Goal: Task Accomplishment & Management: Complete application form

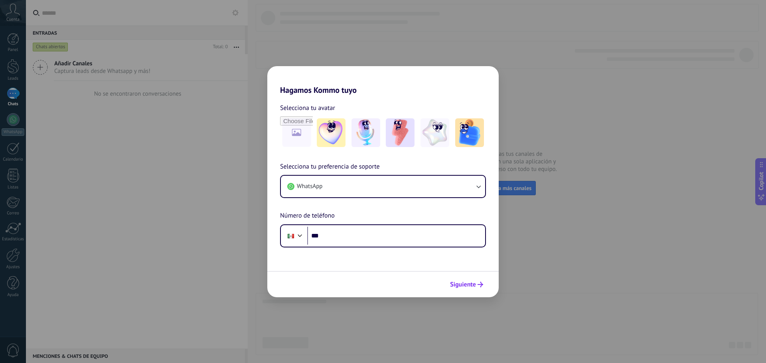
click at [460, 282] on span "Siguiente" at bounding box center [463, 285] width 26 height 6
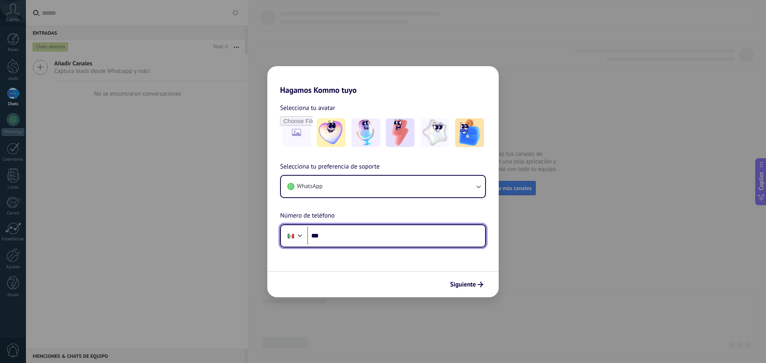
click at [352, 236] on input "***" at bounding box center [396, 236] width 178 height 18
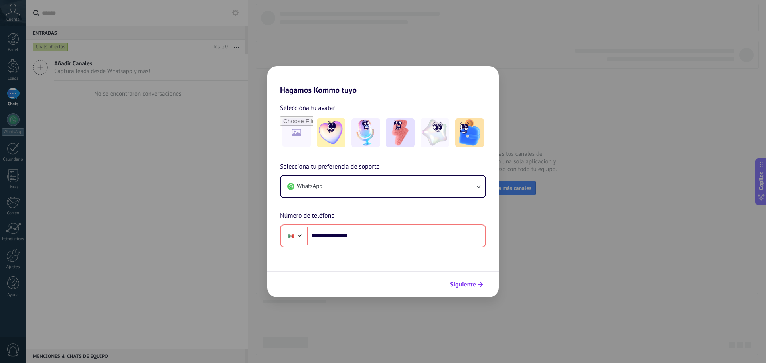
click at [468, 279] on button "Siguiente" at bounding box center [466, 285] width 40 height 14
click at [471, 288] on span "Siguiente" at bounding box center [463, 285] width 26 height 6
click at [479, 286] on icon "submit" at bounding box center [481, 285] width 6 height 6
click at [352, 188] on button "WhatsApp" at bounding box center [383, 187] width 204 height 22
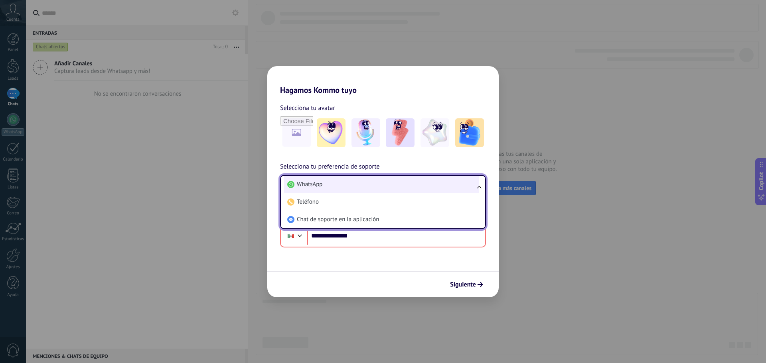
click at [345, 189] on li "WhatsApp" at bounding box center [381, 185] width 195 height 18
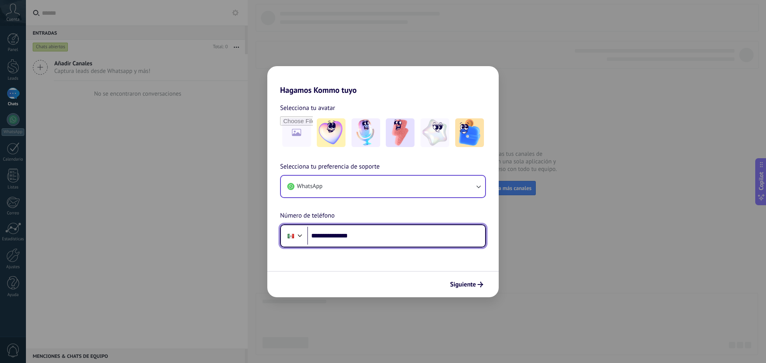
click at [366, 239] on input "**********" at bounding box center [396, 236] width 178 height 18
drag, startPoint x: 361, startPoint y: 239, endPoint x: 312, endPoint y: 240, distance: 49.9
click at [312, 240] on input "**********" at bounding box center [396, 236] width 178 height 18
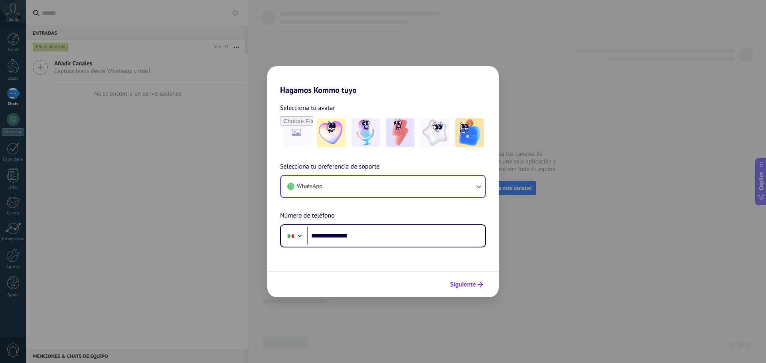
click at [462, 288] on span "Siguiente" at bounding box center [463, 285] width 26 height 6
click at [462, 287] on span "Siguiente" at bounding box center [463, 285] width 26 height 6
drag, startPoint x: 462, startPoint y: 286, endPoint x: 304, endPoint y: 245, distance: 164.0
click at [459, 286] on span "Siguiente" at bounding box center [463, 285] width 26 height 6
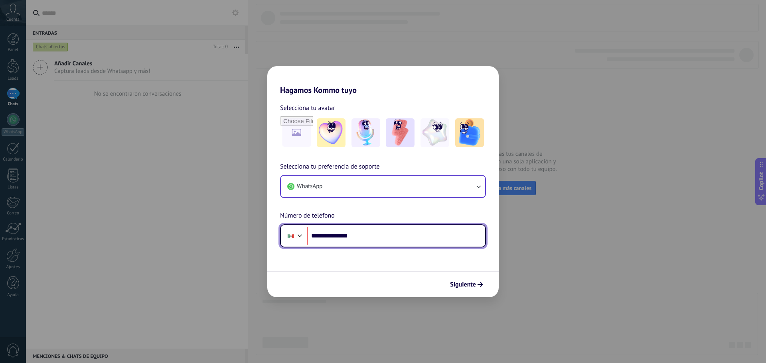
click at [290, 237] on div at bounding box center [291, 236] width 6 height 4
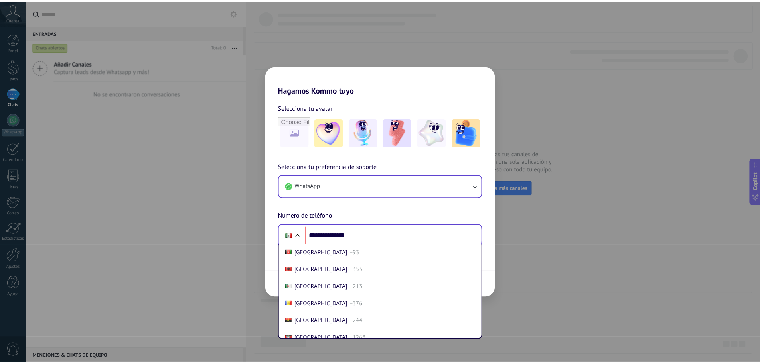
scroll to position [1997, 0]
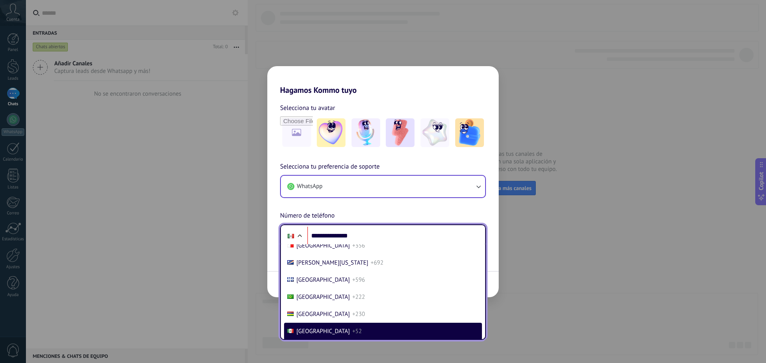
click at [352, 330] on span "+52" at bounding box center [357, 332] width 10 height 8
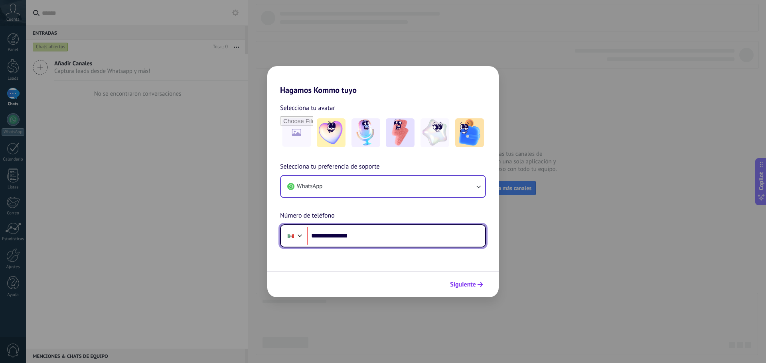
click at [485, 288] on button "Siguiente" at bounding box center [466, 285] width 40 height 14
click at [334, 236] on input "**********" at bounding box center [396, 236] width 178 height 18
click at [336, 236] on input "**********" at bounding box center [396, 236] width 178 height 18
type input "**********"
click at [472, 287] on span "Siguiente" at bounding box center [463, 285] width 26 height 6
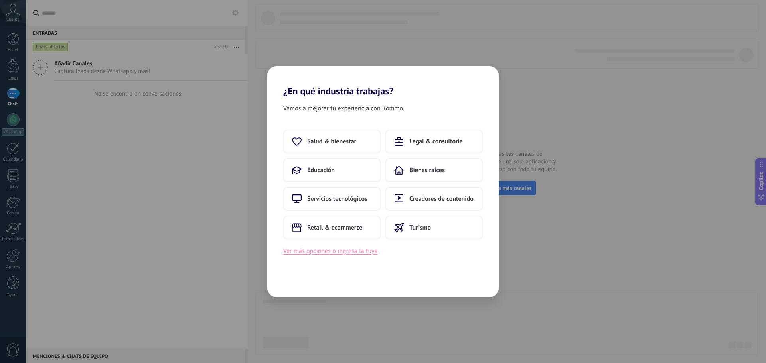
click at [338, 251] on button "Ver más opciones o ingresa la tuya" at bounding box center [330, 251] width 94 height 10
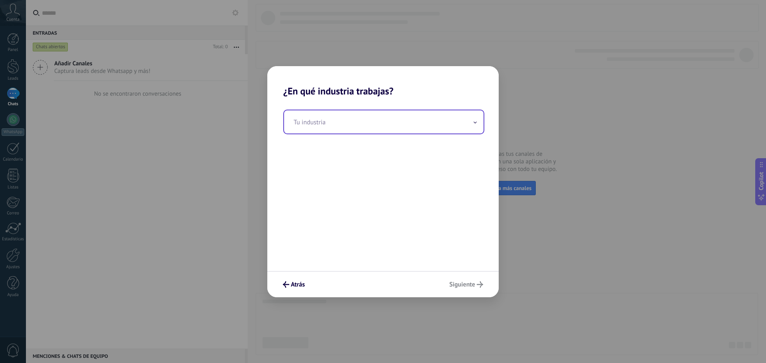
click at [335, 128] on input "text" at bounding box center [383, 122] width 199 height 23
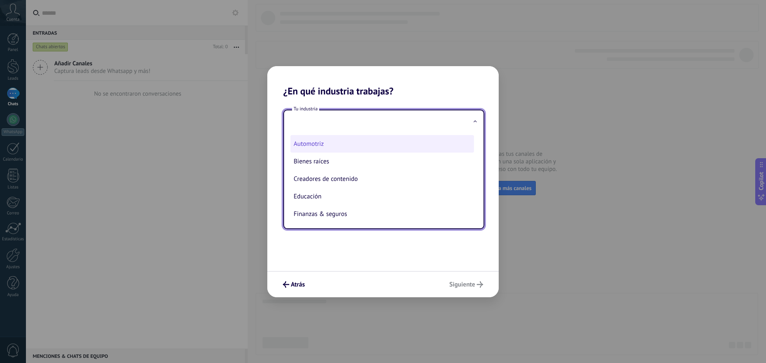
click at [341, 148] on li "Automotriz" at bounding box center [382, 144] width 184 height 18
type input "**********"
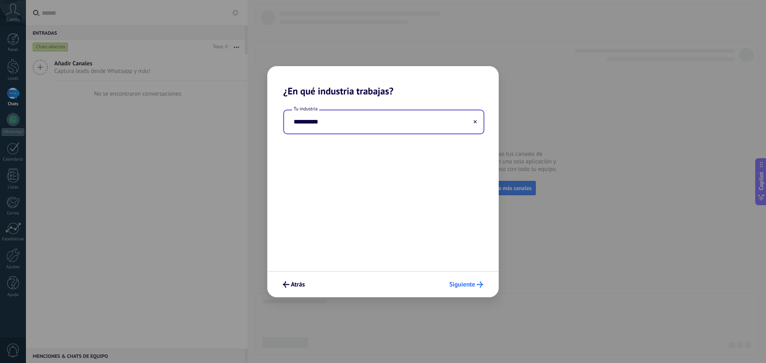
click at [473, 282] on span "Siguiente" at bounding box center [462, 285] width 26 height 6
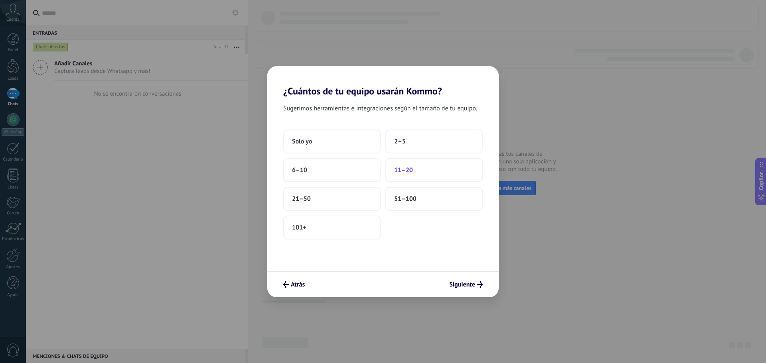
click at [399, 172] on span "11–20" at bounding box center [403, 170] width 19 height 8
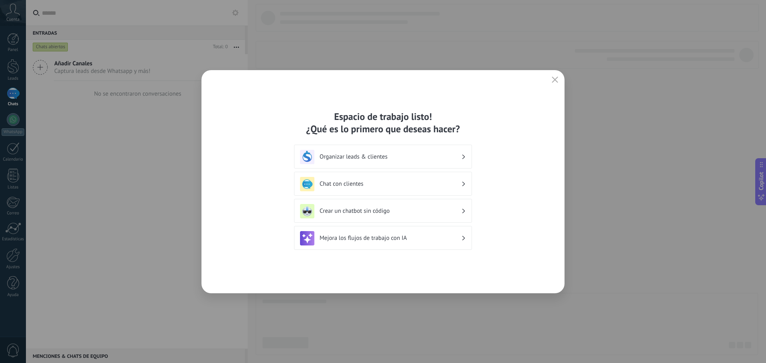
click at [419, 181] on h3 "Chat con clientes" at bounding box center [391, 184] width 142 height 8
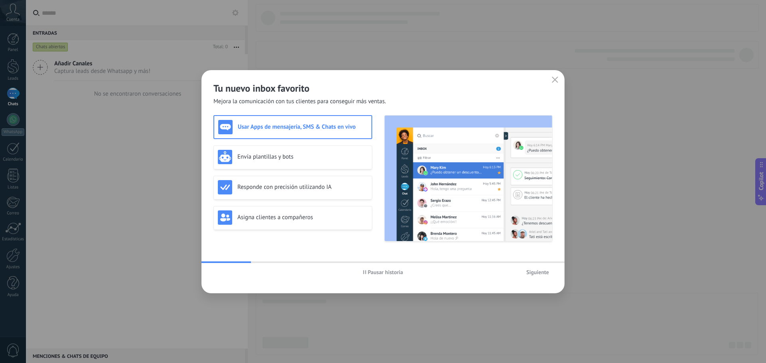
click at [532, 271] on span "Siguiente" at bounding box center [537, 273] width 23 height 6
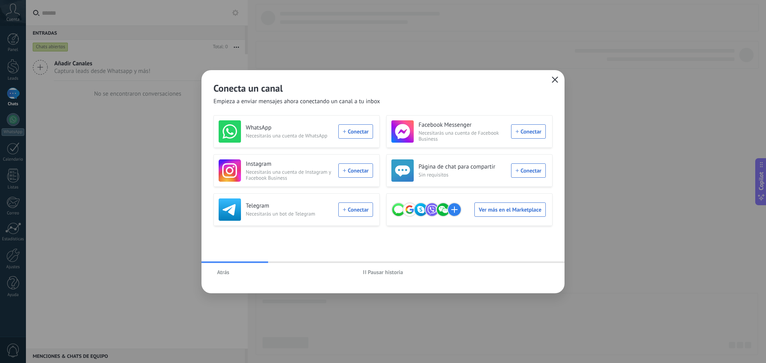
click at [551, 79] on button "button" at bounding box center [555, 80] width 10 height 11
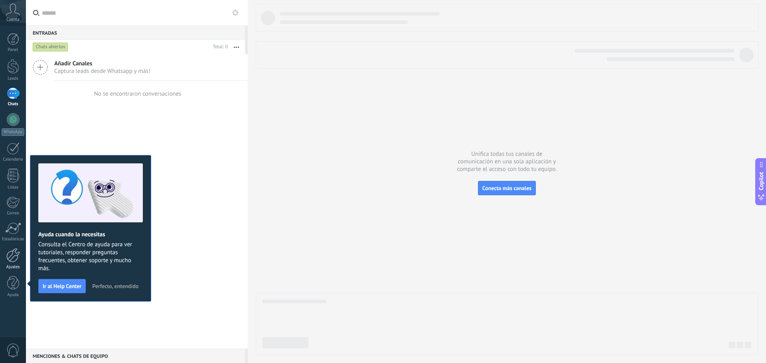
click at [17, 259] on div at bounding box center [13, 256] width 14 height 14
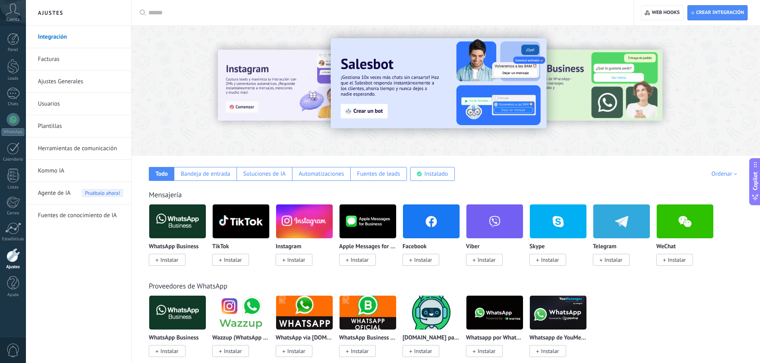
click at [60, 37] on link "Integración" at bounding box center [80, 37] width 85 height 22
click at [182, 14] on input "text" at bounding box center [385, 13] width 474 height 8
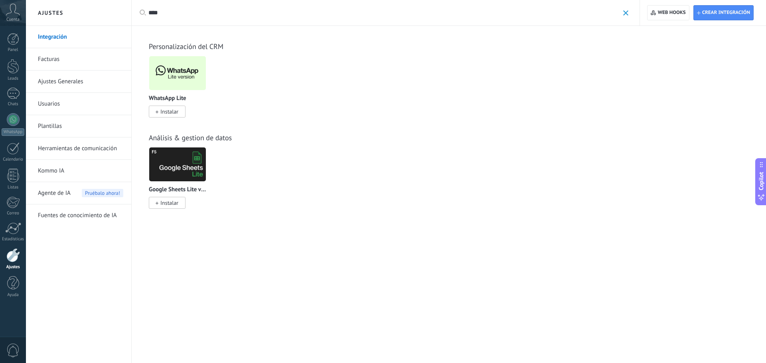
type input "****"
click at [169, 114] on span "Instalar" at bounding box center [169, 111] width 18 height 7
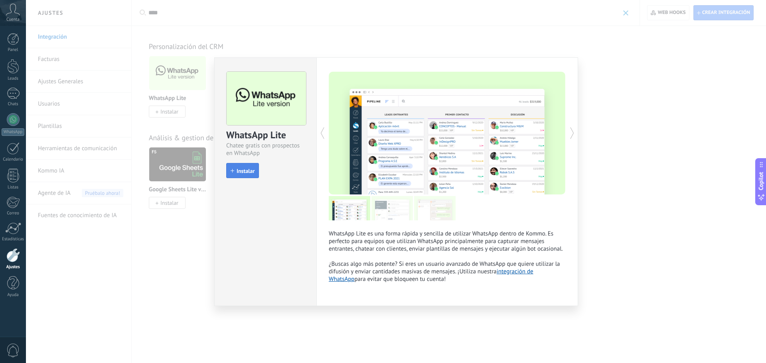
click at [252, 172] on span "Instalar" at bounding box center [246, 171] width 18 height 6
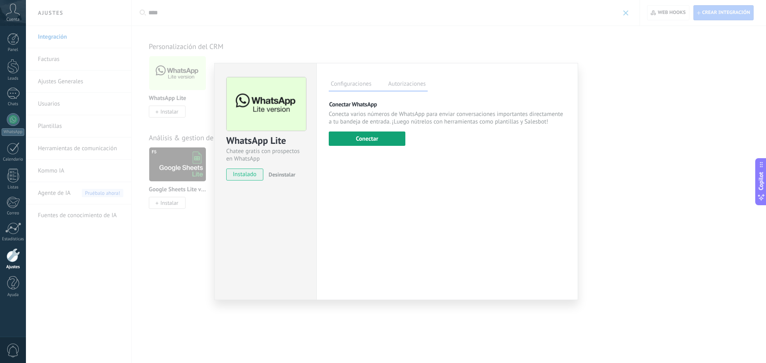
click at [388, 143] on button "Conectar" at bounding box center [367, 139] width 77 height 14
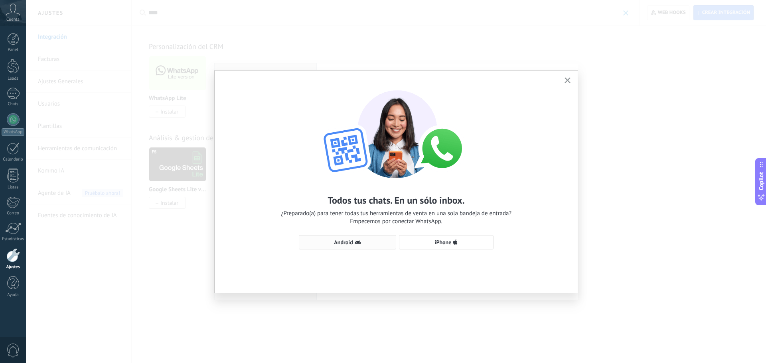
click at [361, 240] on span "Android" at bounding box center [347, 242] width 89 height 6
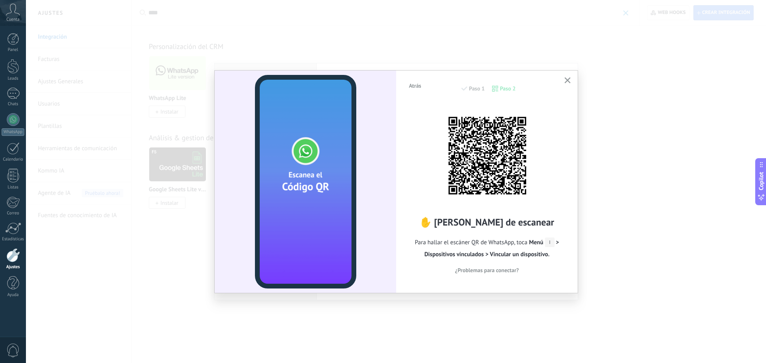
click at [614, 164] on div "Atrás Paso 1 Paso 2 ✋ [PERSON_NAME] de escanear Para hallar el escáner QR de Wh…" at bounding box center [396, 181] width 740 height 363
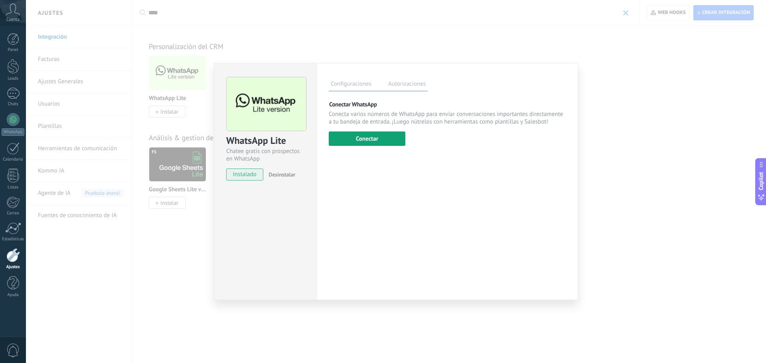
click at [343, 134] on button "Conectar" at bounding box center [367, 139] width 77 height 14
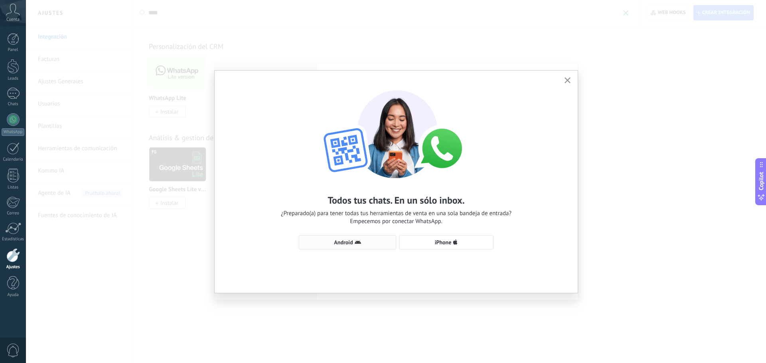
click at [336, 241] on span "Android" at bounding box center [343, 243] width 19 height 6
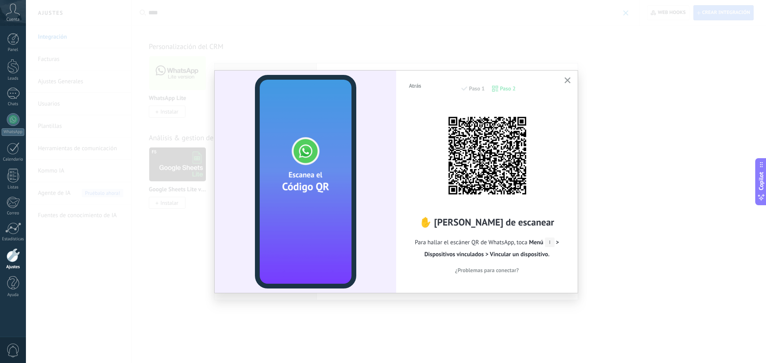
click at [8, 334] on div "Panel Leads Chats WhatsApp Clientes" at bounding box center [26, 182] width 52 height 312
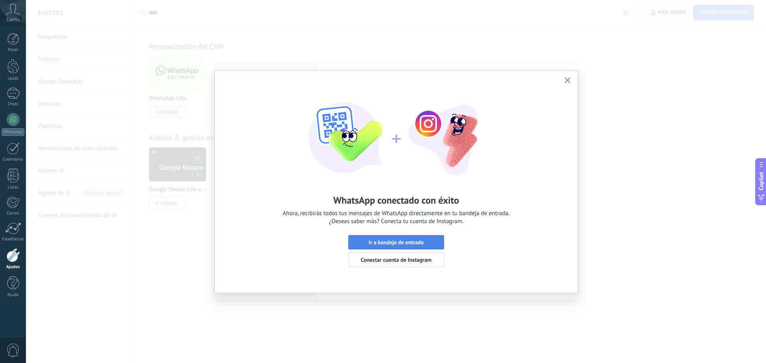
click at [401, 239] on button "Ir a bandeja de entrada" at bounding box center [396, 242] width 96 height 14
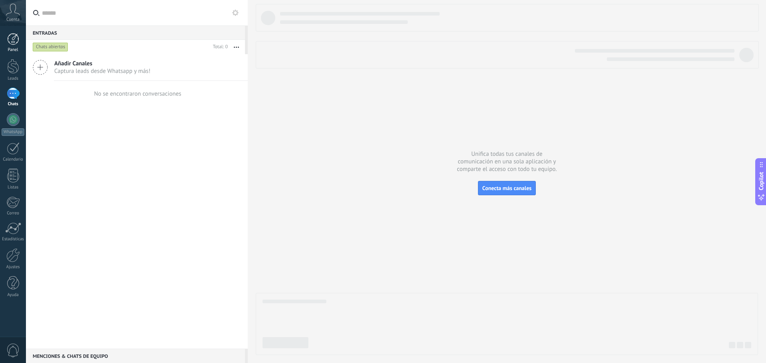
click at [7, 42] on div at bounding box center [13, 39] width 12 height 12
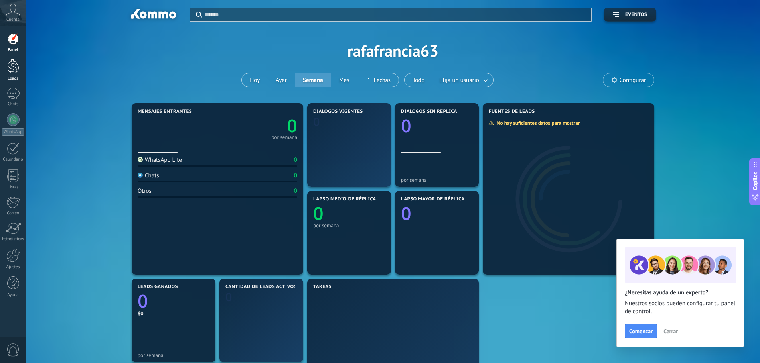
click at [12, 65] on div at bounding box center [13, 66] width 12 height 15
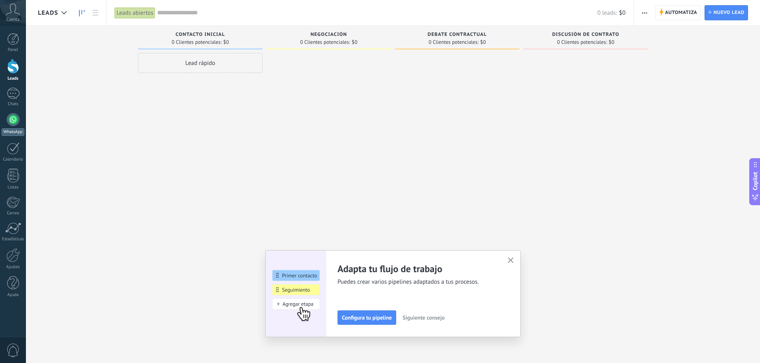
click at [22, 125] on link "WhatsApp" at bounding box center [13, 124] width 26 height 23
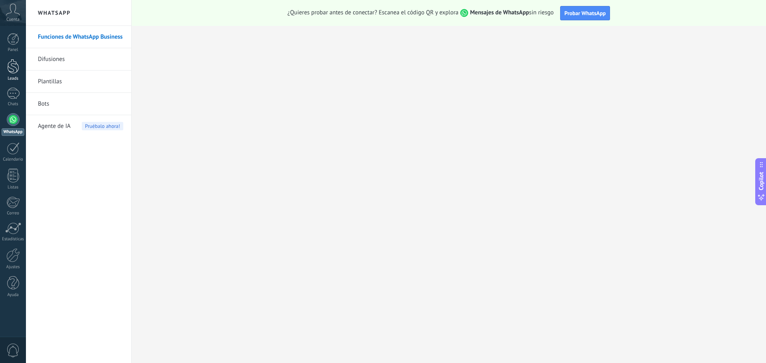
click at [12, 67] on div at bounding box center [13, 66] width 12 height 15
